Goal: Answer question/provide support: Check status

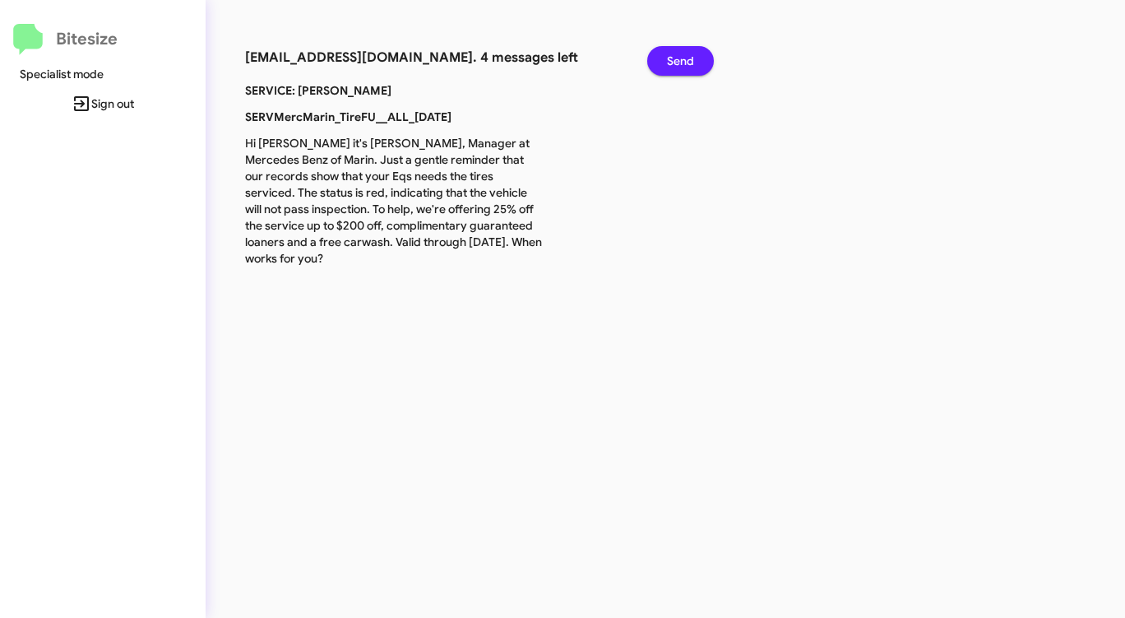
click at [671, 54] on span "Send" at bounding box center [680, 61] width 27 height 30
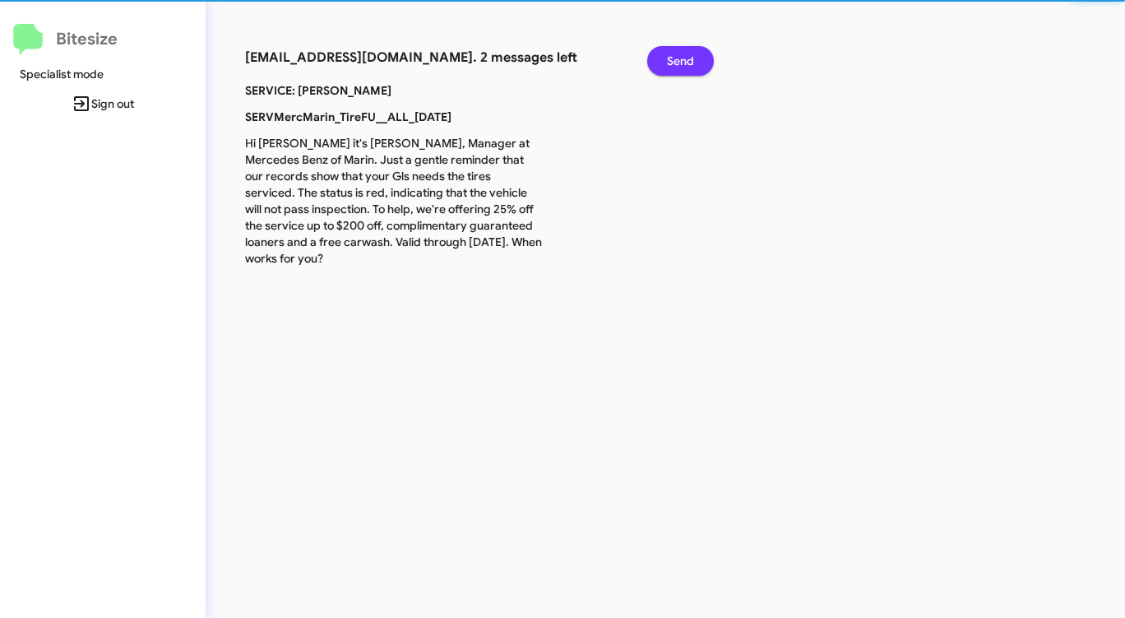
click at [671, 54] on span "Send" at bounding box center [680, 61] width 27 height 30
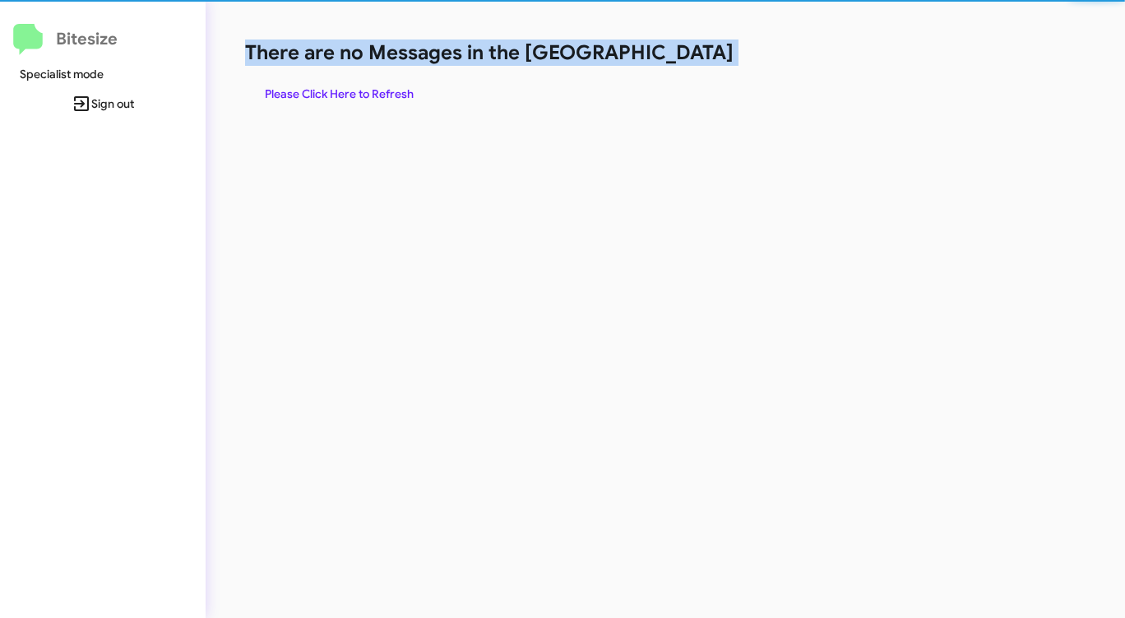
click at [671, 54] on h1 "There are no Messages in the [GEOGRAPHIC_DATA]" at bounding box center [588, 52] width 687 height 26
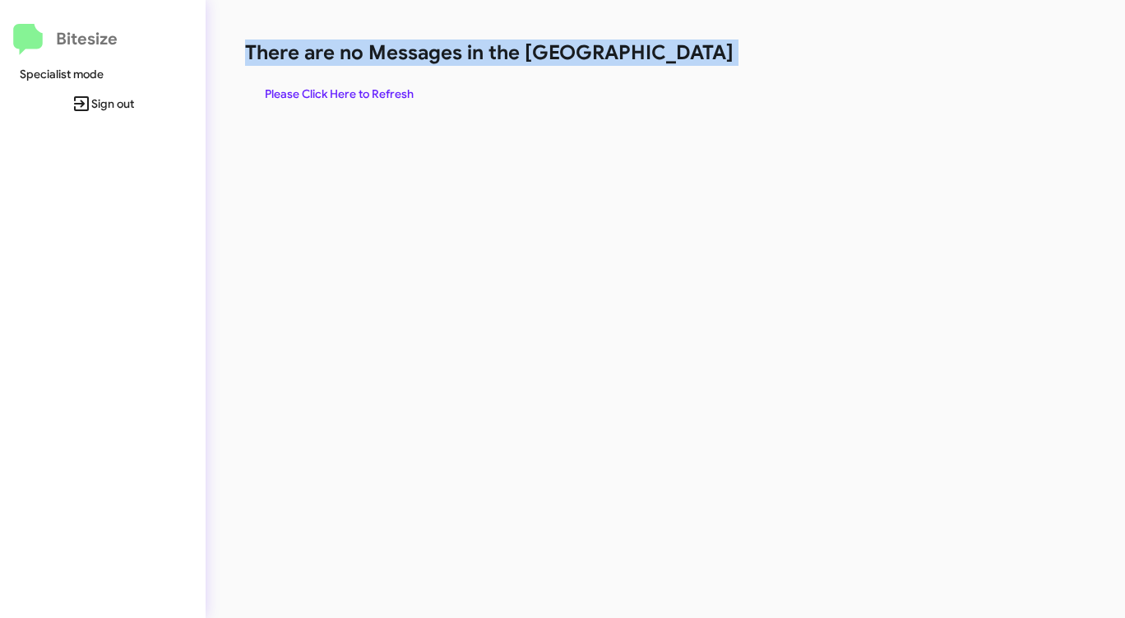
click at [336, 100] on span "Please Click Here to Refresh" at bounding box center [339, 94] width 149 height 30
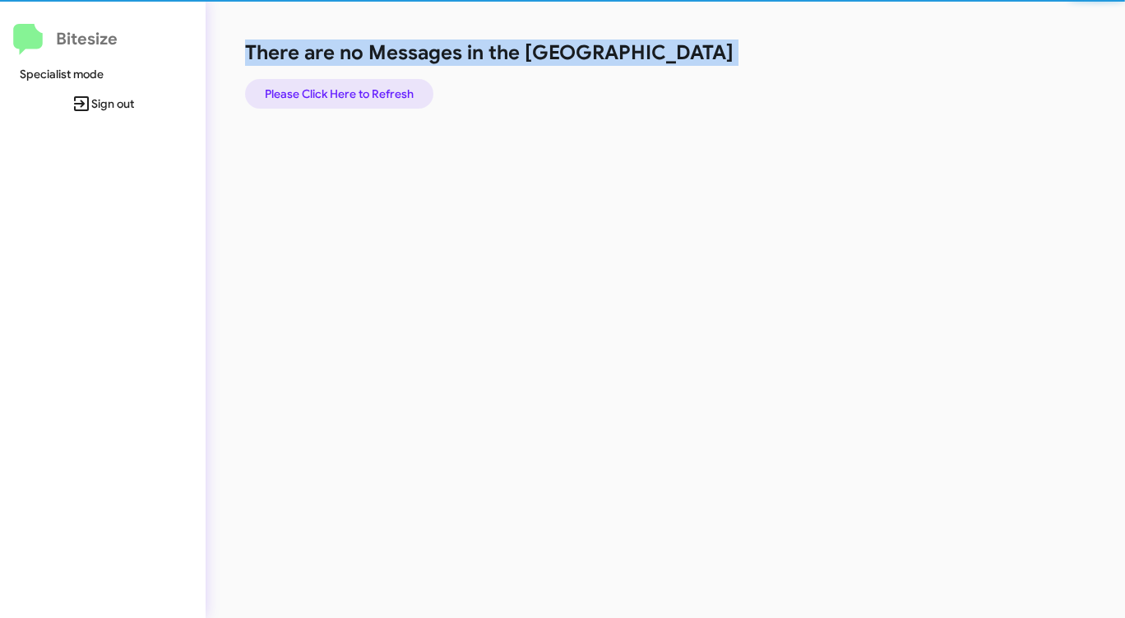
click at [336, 100] on span "Please Click Here to Refresh" at bounding box center [339, 94] width 149 height 30
